Goal: Obtain resource: Obtain resource

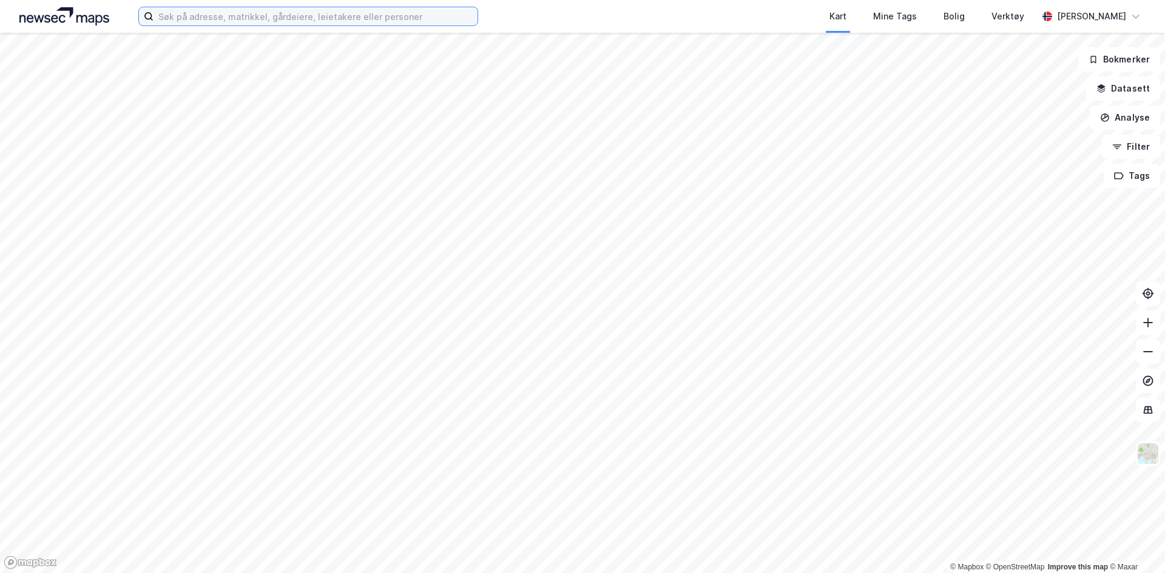
click at [263, 16] on input at bounding box center [315, 16] width 324 height 18
type input ")"
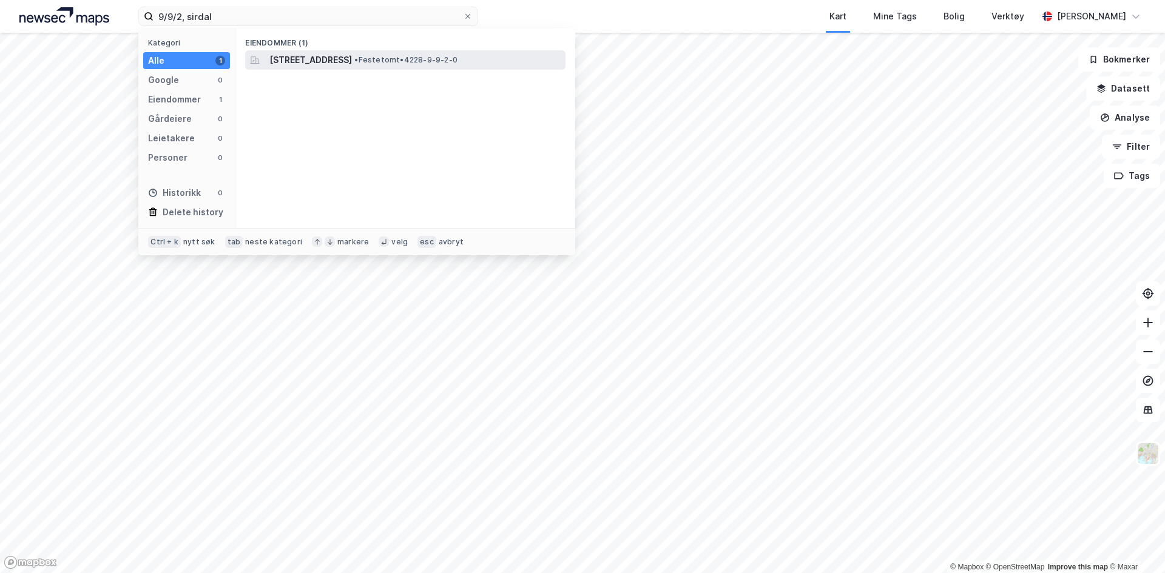
click at [457, 58] on span "• Festetomt • 4228-9-9-2-0" at bounding box center [405, 60] width 103 height 10
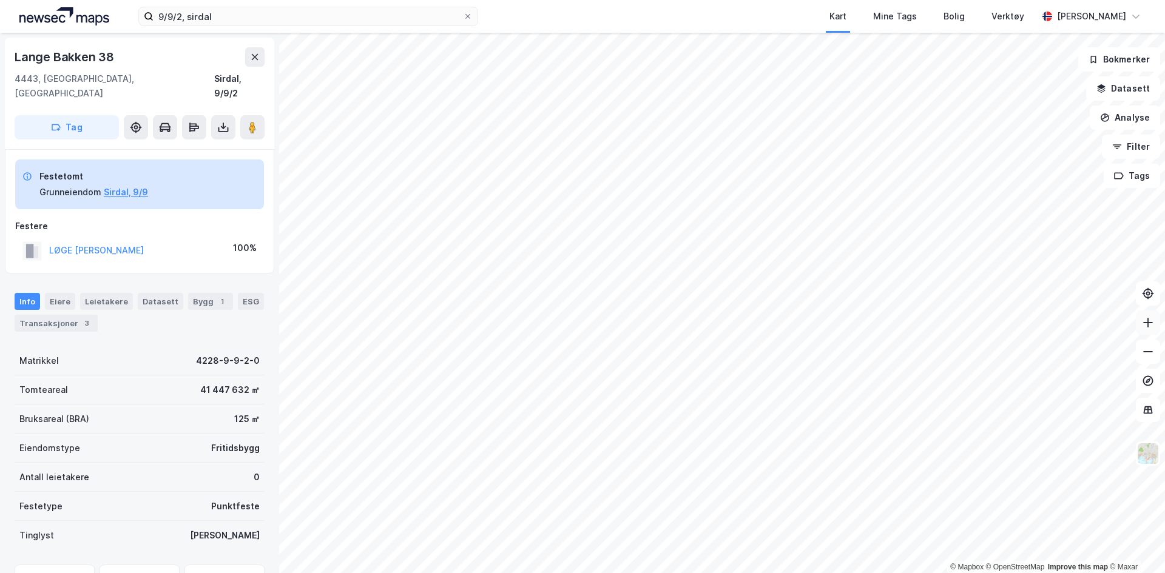
click at [1150, 318] on icon at bounding box center [1148, 323] width 12 height 12
click at [218, 120] on button at bounding box center [223, 127] width 24 height 24
click at [189, 166] on div "Last ned matrikkelrapport" at bounding box center [178, 171] width 100 height 10
click at [189, 142] on div "Last ned grunnbok" at bounding box center [170, 151] width 129 height 19
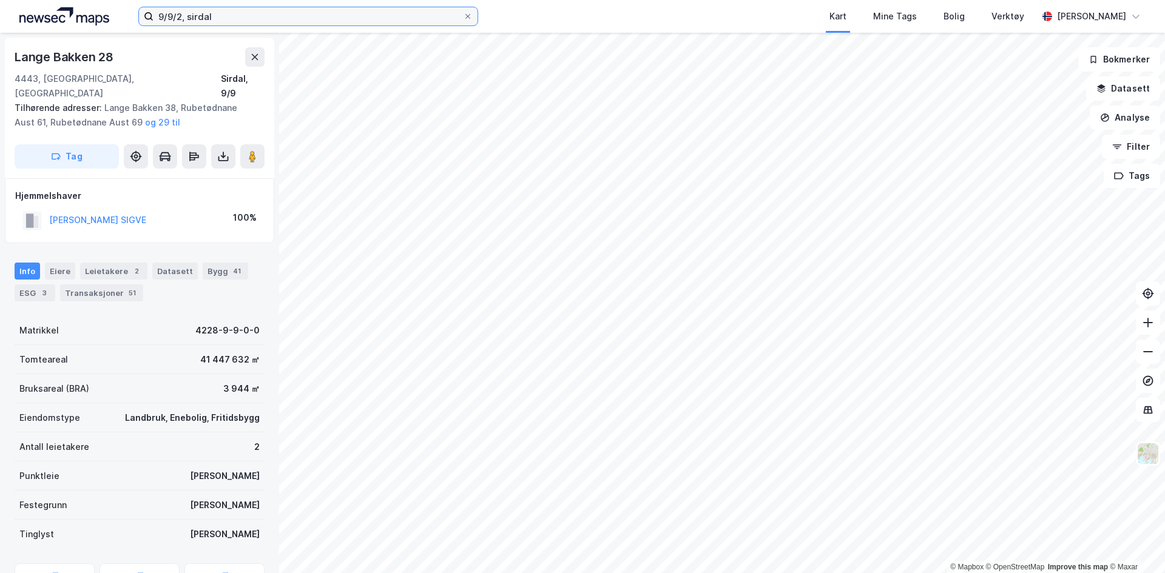
click at [169, 16] on input "9/9/2, sirdal" at bounding box center [307, 16] width 309 height 18
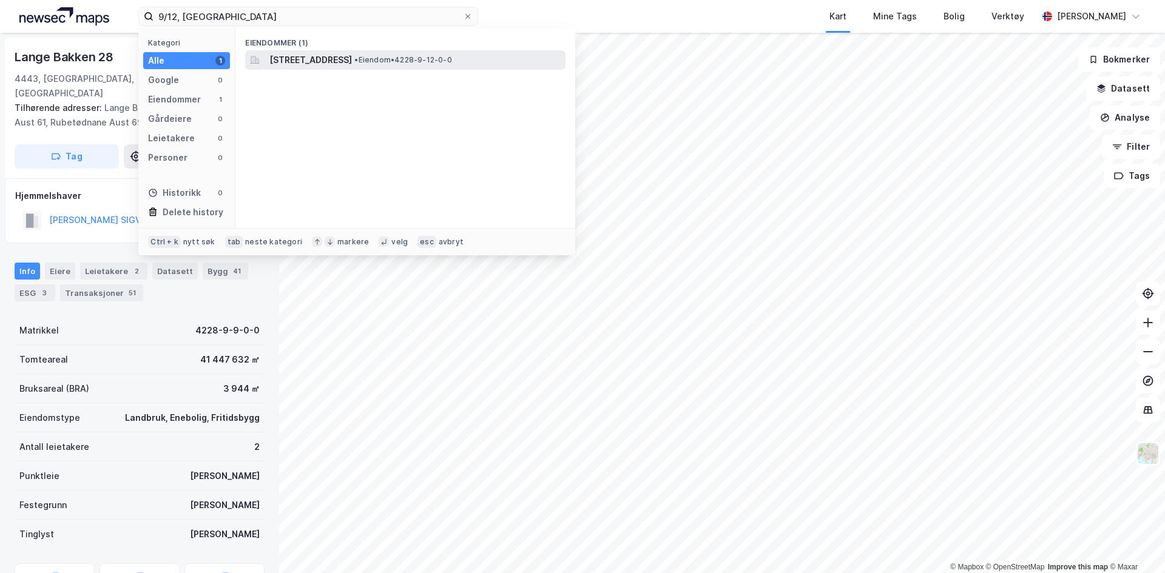
click at [352, 59] on span "[STREET_ADDRESS]" at bounding box center [310, 60] width 83 height 15
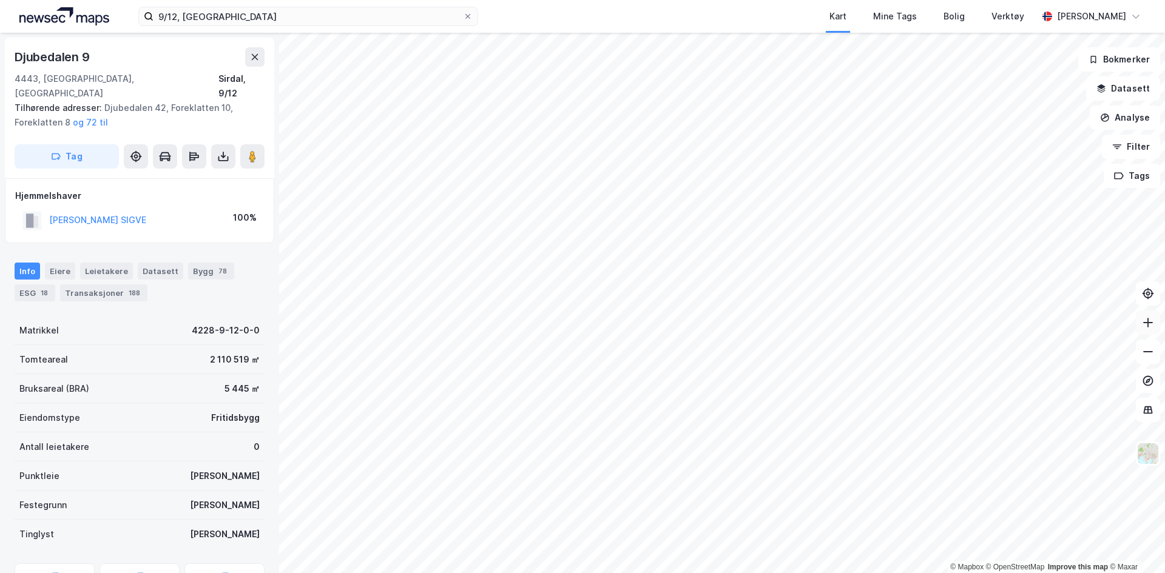
click at [1150, 329] on button at bounding box center [1148, 323] width 24 height 24
click at [1145, 322] on icon at bounding box center [1148, 322] width 10 height 1
click at [1150, 325] on icon at bounding box center [1148, 323] width 12 height 12
click at [943, 0] on html "9/12, sirdal Kart Mine Tags Bolig Verktøy [PERSON_NAME] © Mapbox © OpenStreetMa…" at bounding box center [582, 286] width 1165 height 573
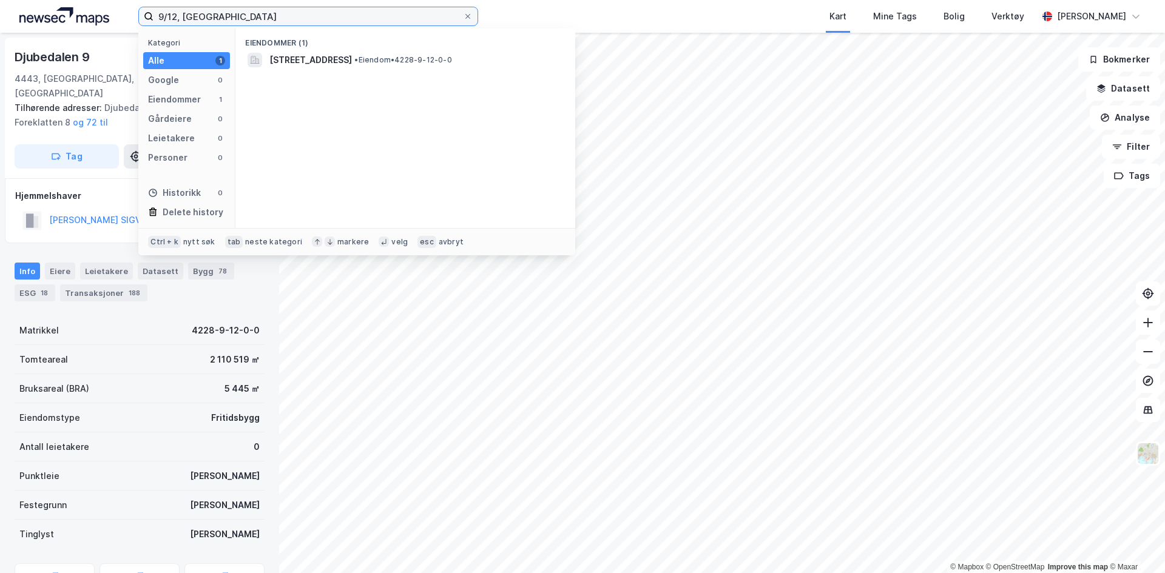
click at [167, 18] on input "9/12, [GEOGRAPHIC_DATA]" at bounding box center [307, 16] width 309 height 18
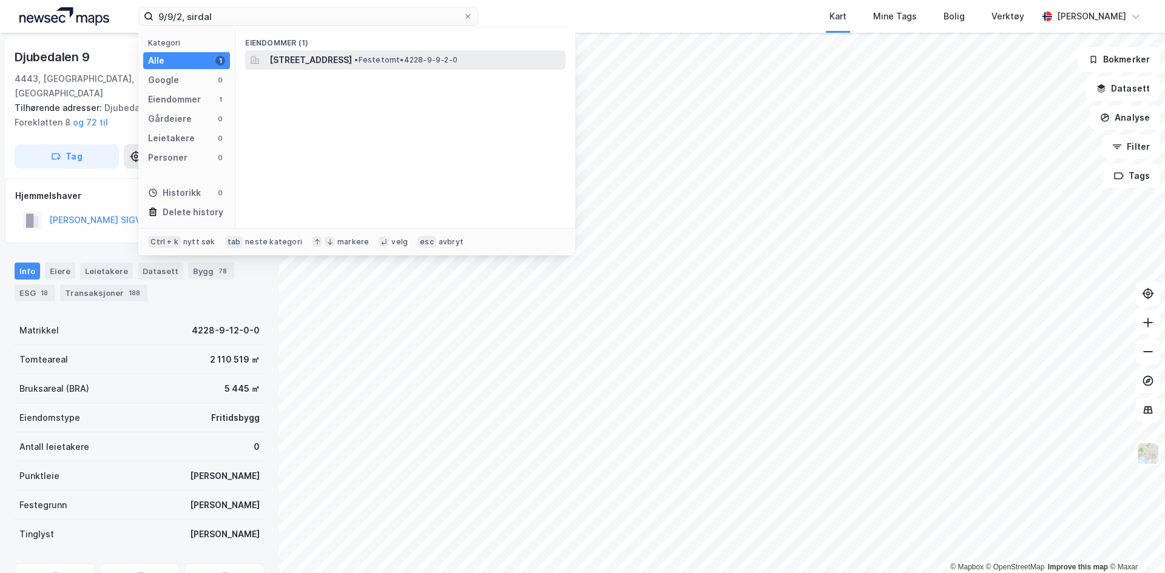
click at [457, 56] on span "• Festetomt • 4228-9-9-2-0" at bounding box center [405, 60] width 103 height 10
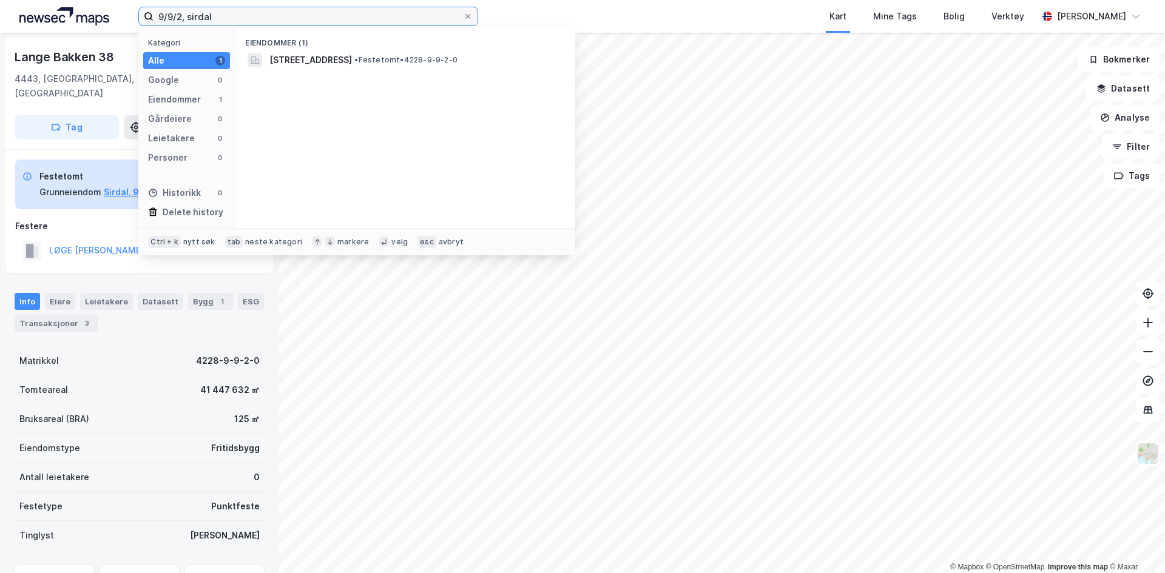
click at [173, 15] on input "9/9/2, sirdal" at bounding box center [307, 16] width 309 height 18
click at [212, 18] on input "9/9, [GEOGRAPHIC_DATA]" at bounding box center [307, 16] width 309 height 18
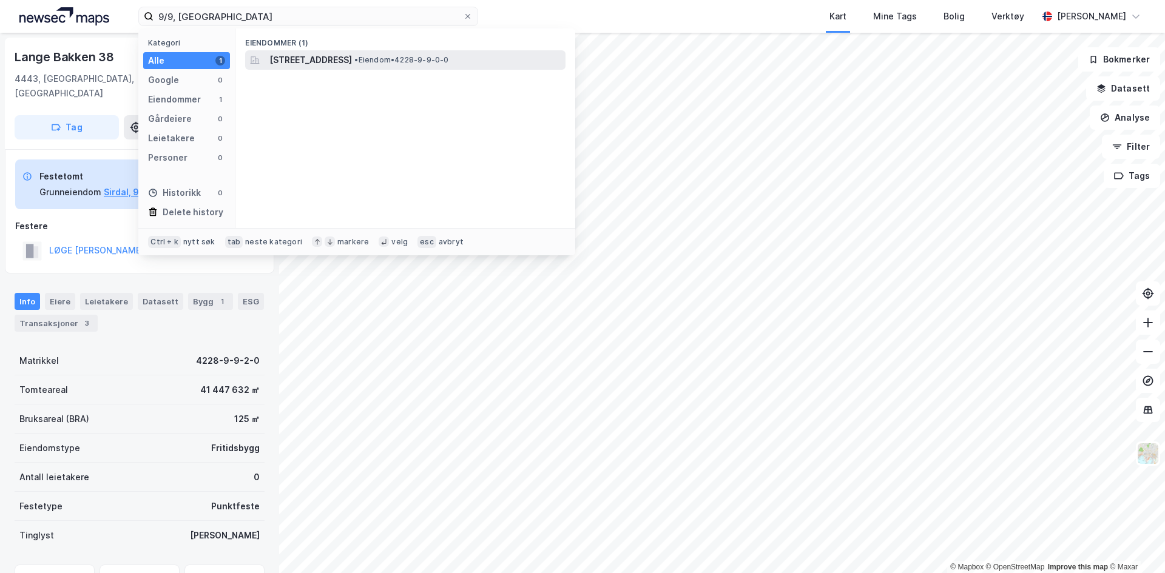
click at [352, 61] on span "[STREET_ADDRESS]" at bounding box center [310, 60] width 83 height 15
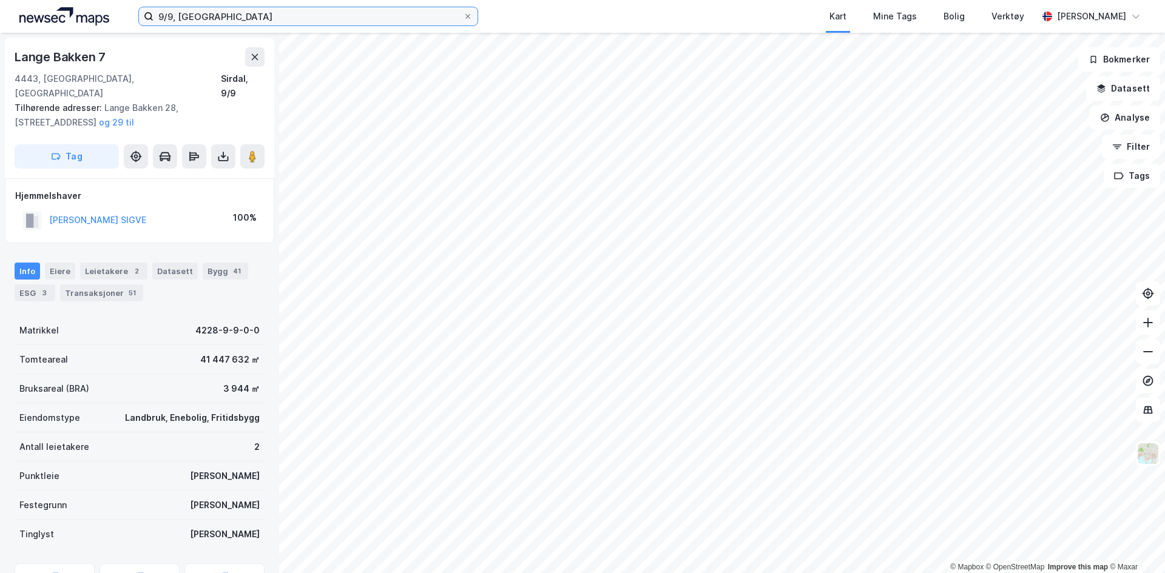
click at [166, 17] on input "9/9, [GEOGRAPHIC_DATA]" at bounding box center [307, 16] width 309 height 18
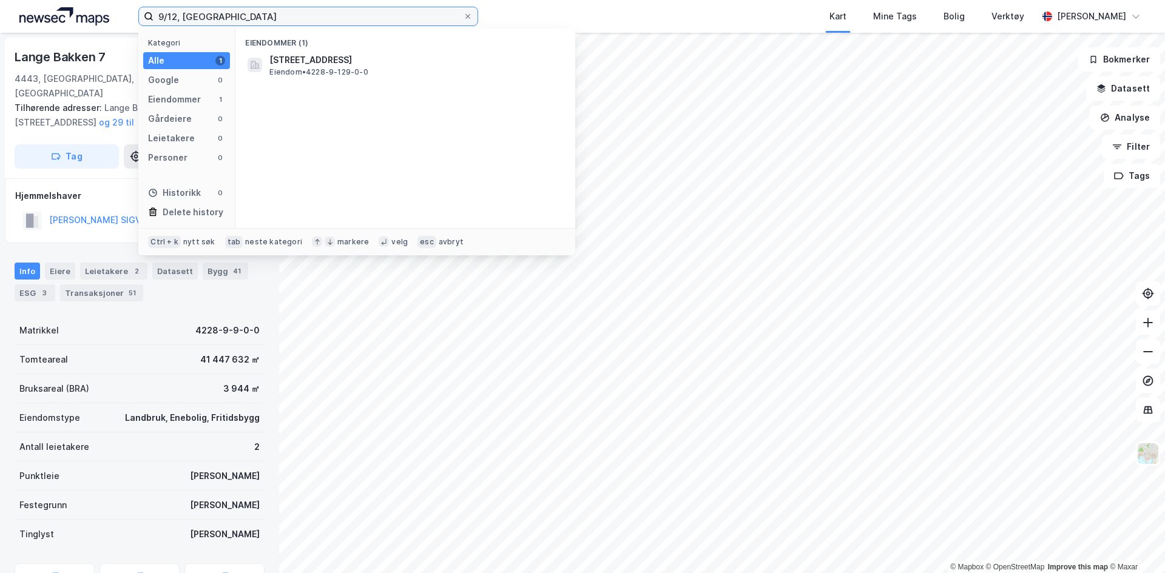
type input "9/12, [GEOGRAPHIC_DATA]"
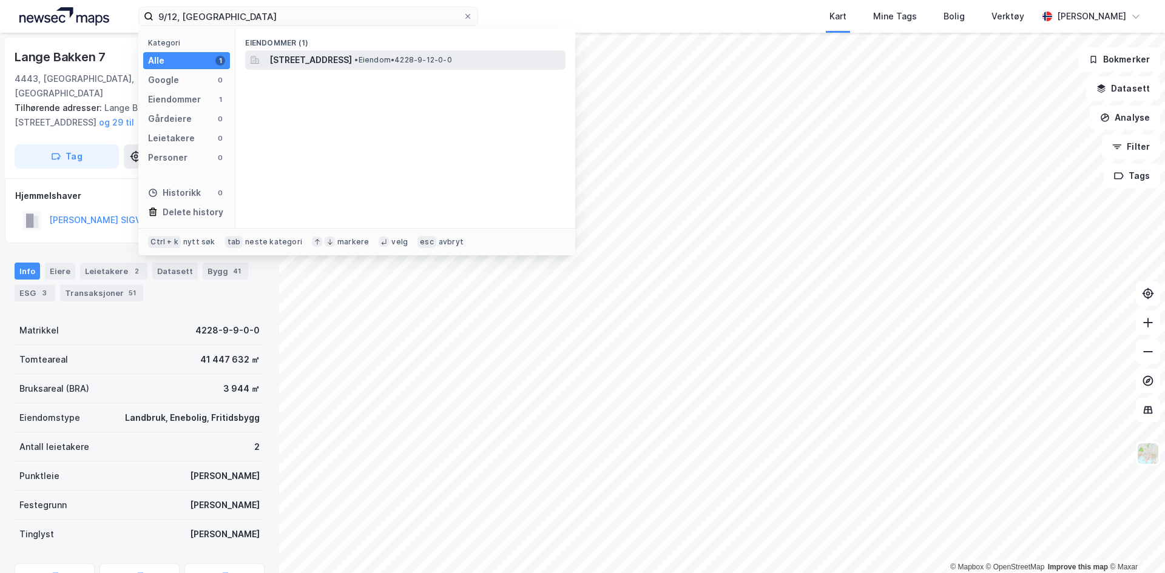
click at [338, 55] on span "[STREET_ADDRESS]" at bounding box center [310, 60] width 83 height 15
